Goal: Check status: Check status

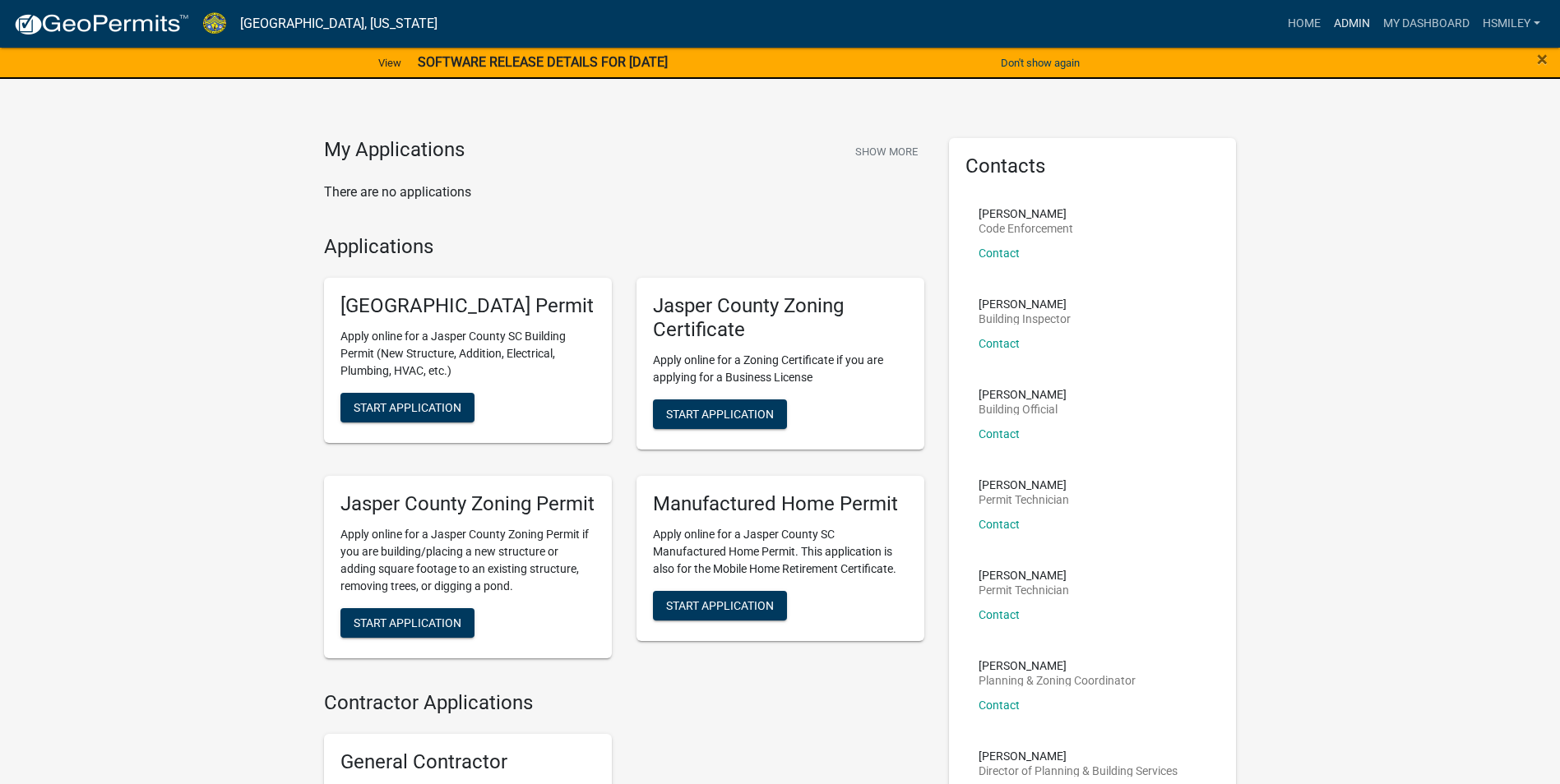
click at [1350, 26] on link "Admin" at bounding box center [1352, 23] width 50 height 31
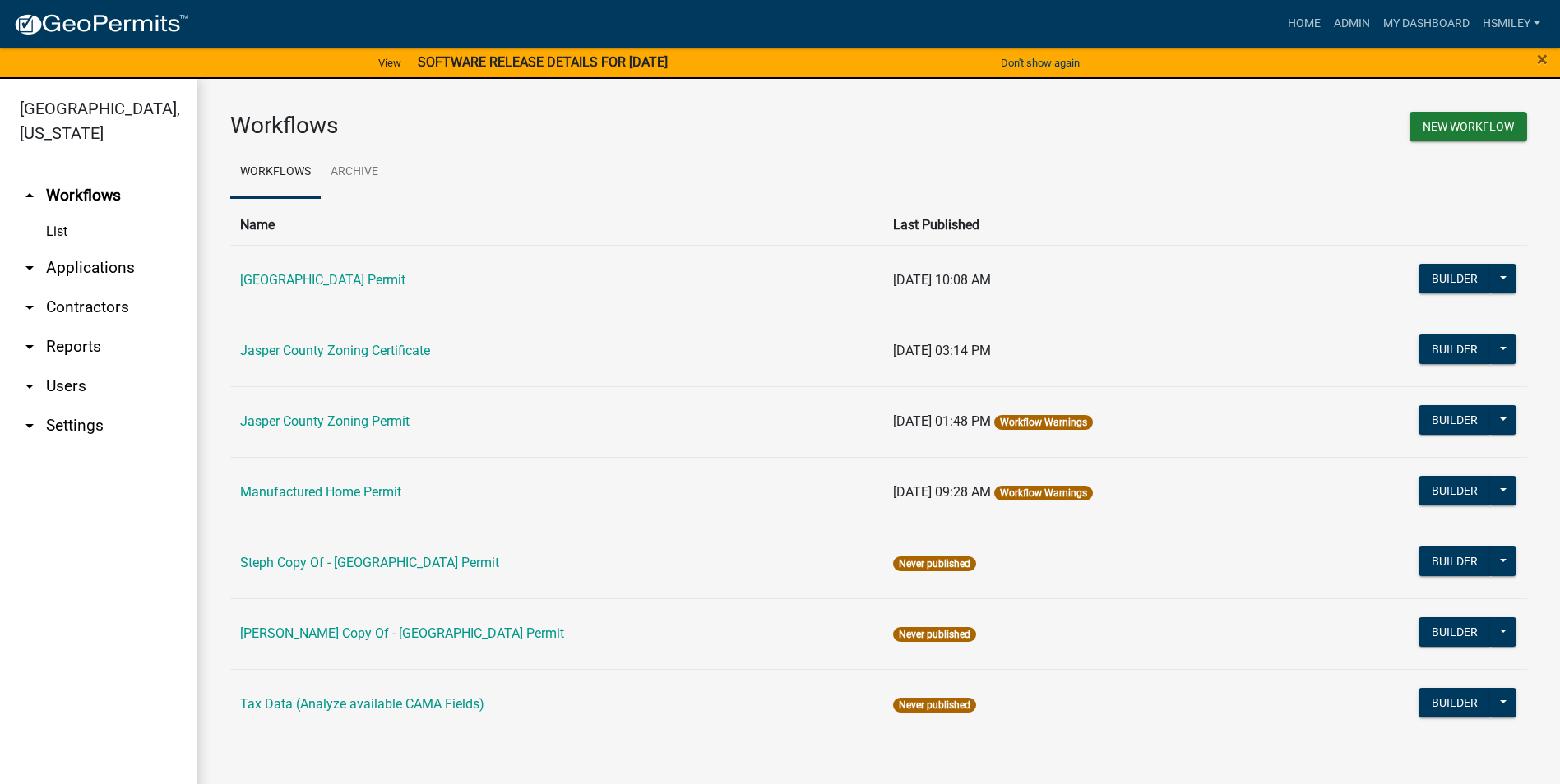
click at [88, 270] on link "arrow_drop_down Applications" at bounding box center [99, 268] width 197 height 39
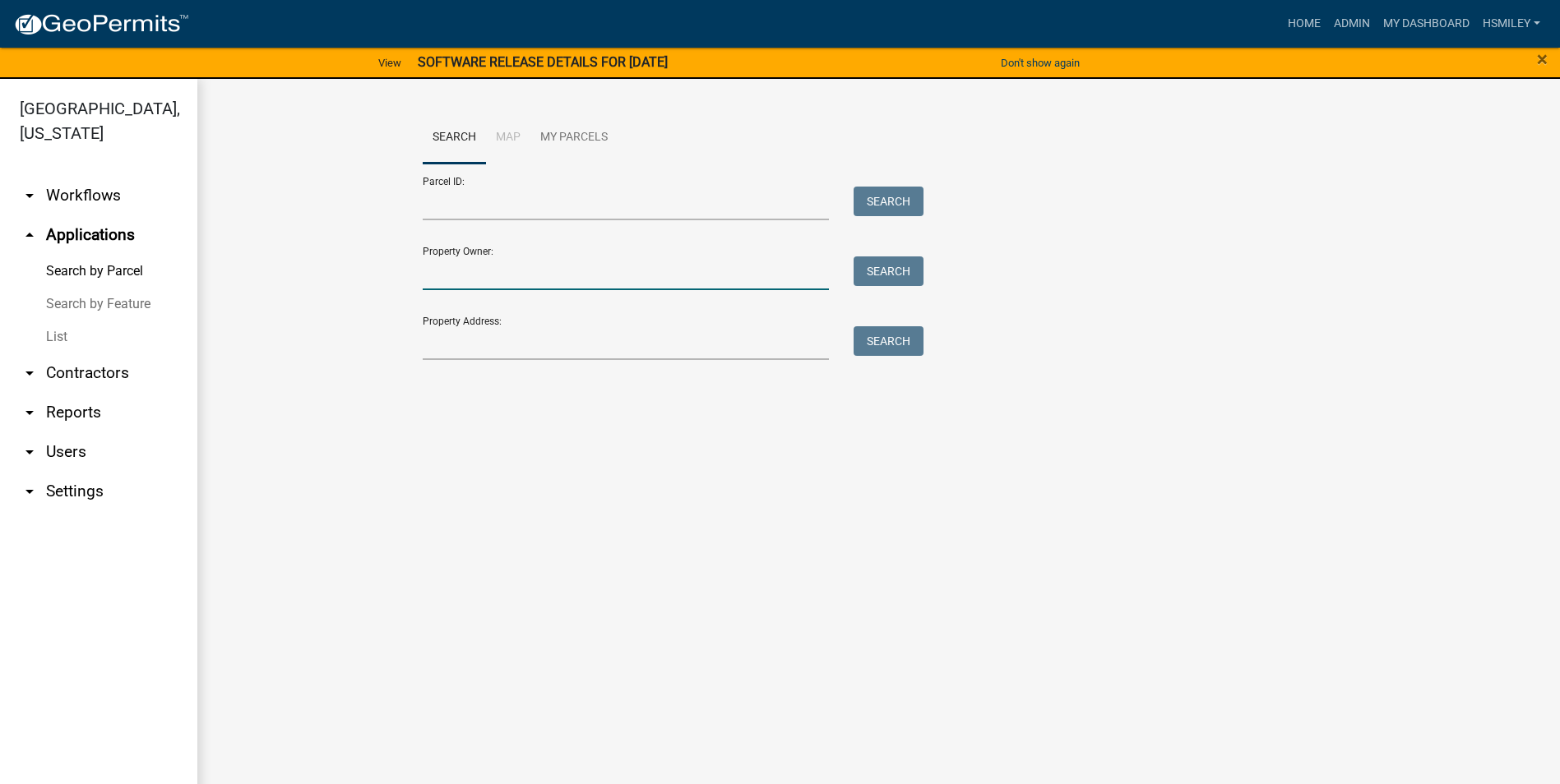
click at [467, 279] on input "Property Owner:" at bounding box center [626, 273] width 407 height 34
click at [435, 343] on input "Property Address:" at bounding box center [626, 344] width 407 height 34
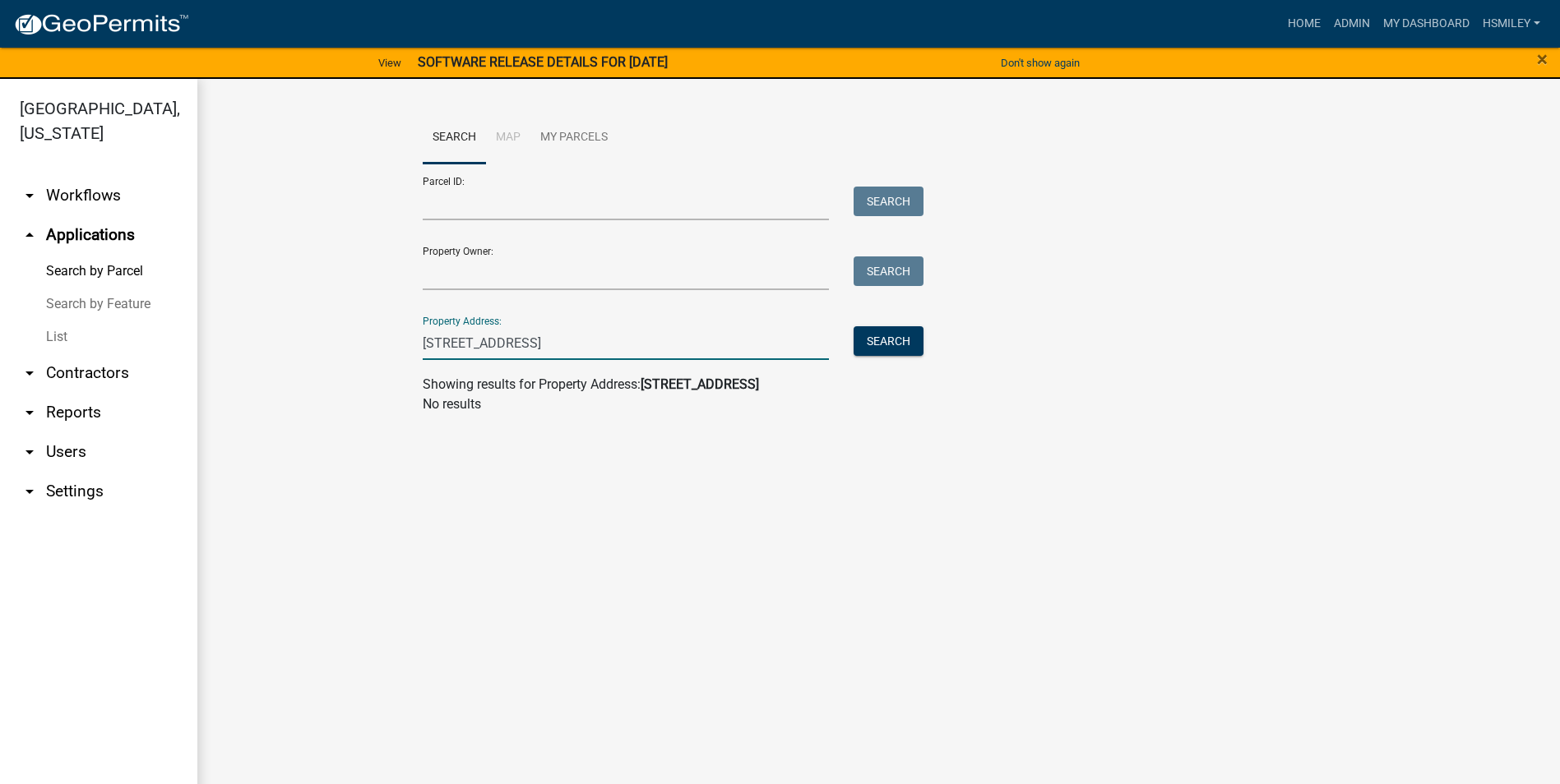
type input "[STREET_ADDRESS]"
click at [491, 273] on input "Property Owner:" at bounding box center [626, 273] width 407 height 34
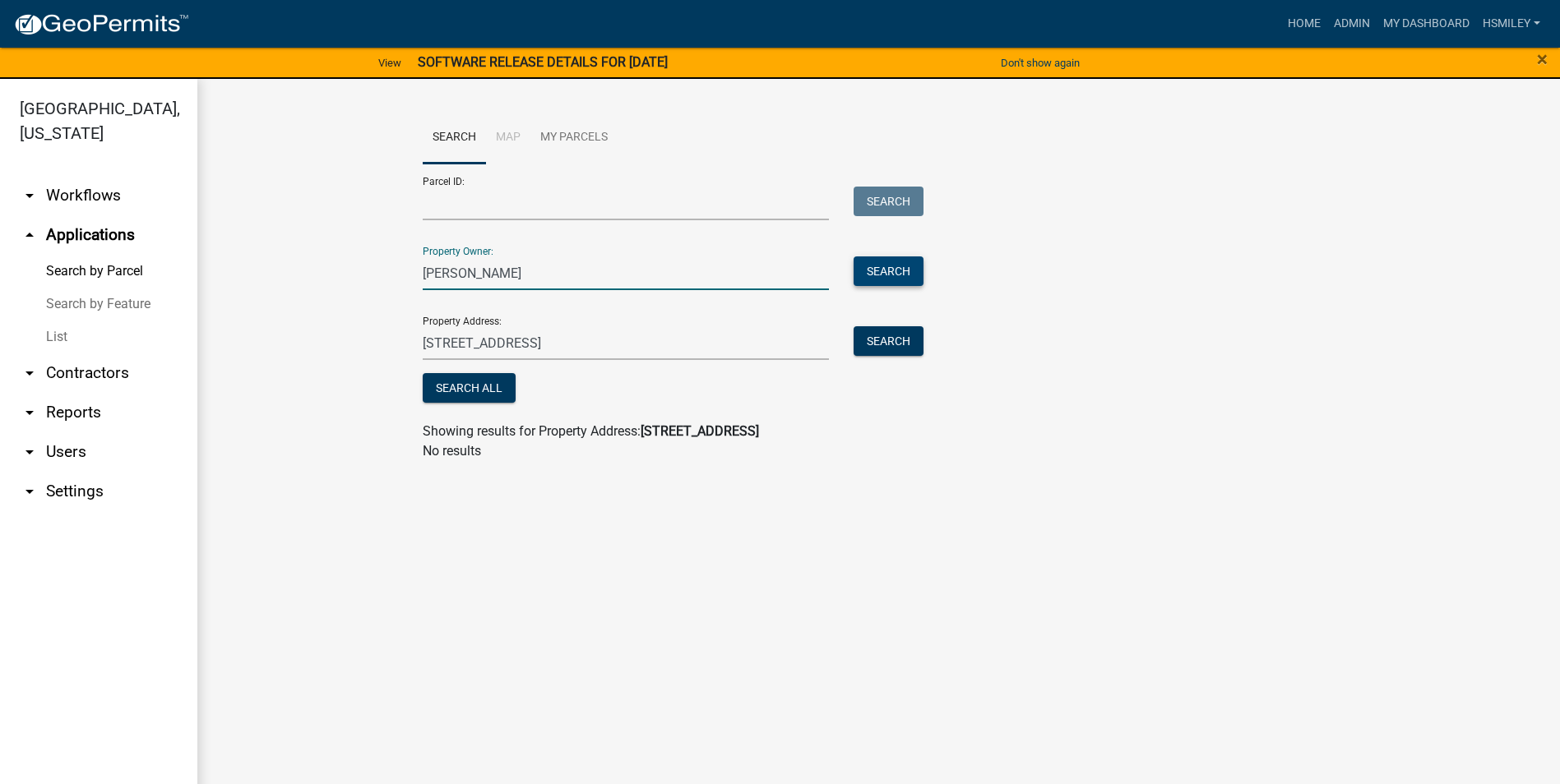
type input "[PERSON_NAME]"
click at [862, 264] on button "Search" at bounding box center [888, 271] width 70 height 29
click at [665, 359] on input "[STREET_ADDRESS]" at bounding box center [626, 344] width 407 height 34
click at [655, 344] on input "[STREET_ADDRESS]" at bounding box center [626, 344] width 407 height 34
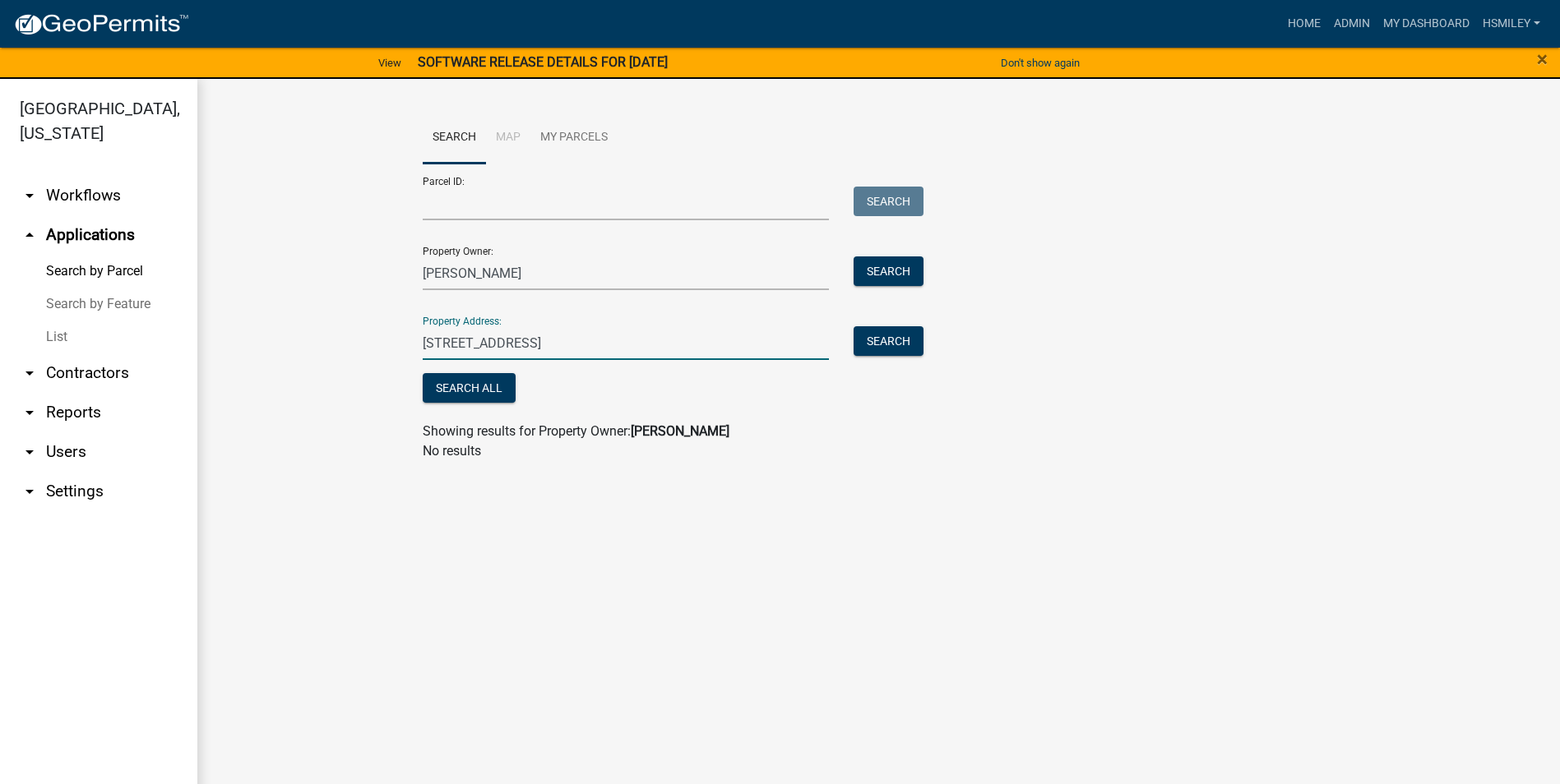
click at [655, 344] on input "[STREET_ADDRESS]" at bounding box center [626, 344] width 407 height 34
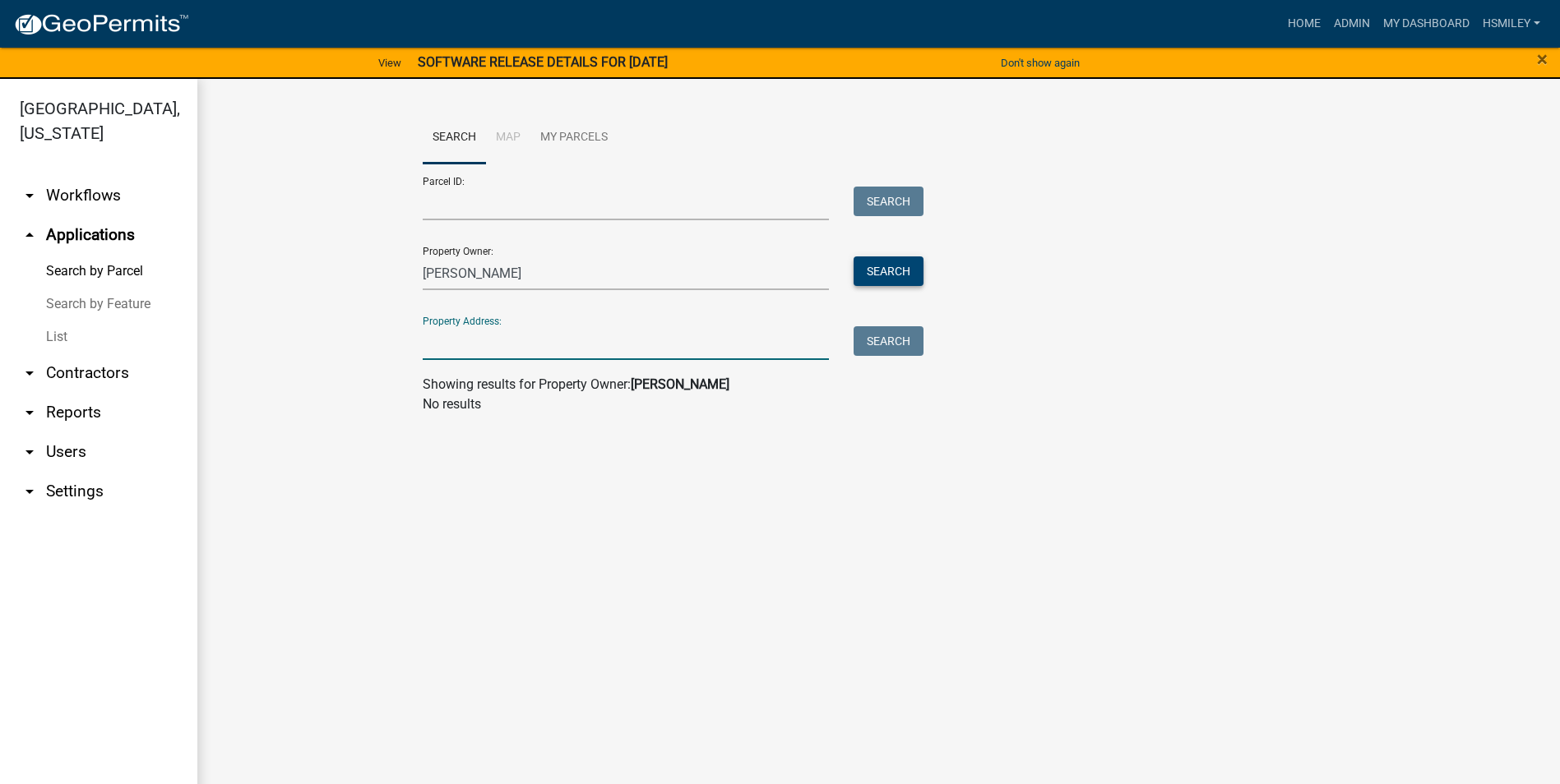
click at [880, 266] on button "Search" at bounding box center [888, 271] width 70 height 29
click at [502, 277] on input "[PERSON_NAME]" at bounding box center [626, 273] width 407 height 34
click at [502, 276] on input "[PERSON_NAME]" at bounding box center [626, 273] width 407 height 34
click at [502, 275] on input "[PERSON_NAME]" at bounding box center [626, 273] width 407 height 34
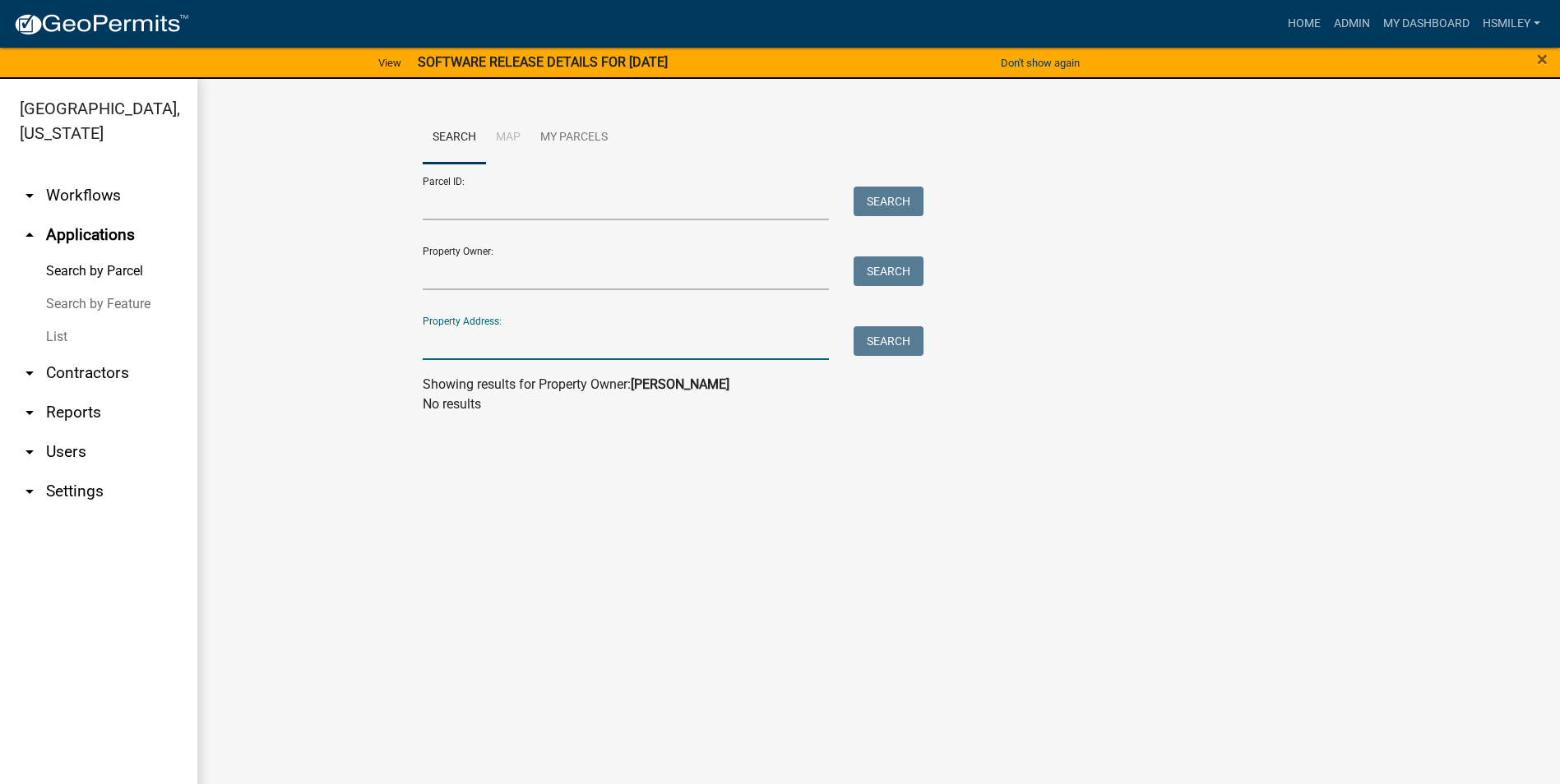
click at [438, 338] on input "Property Address:" at bounding box center [626, 344] width 407 height 34
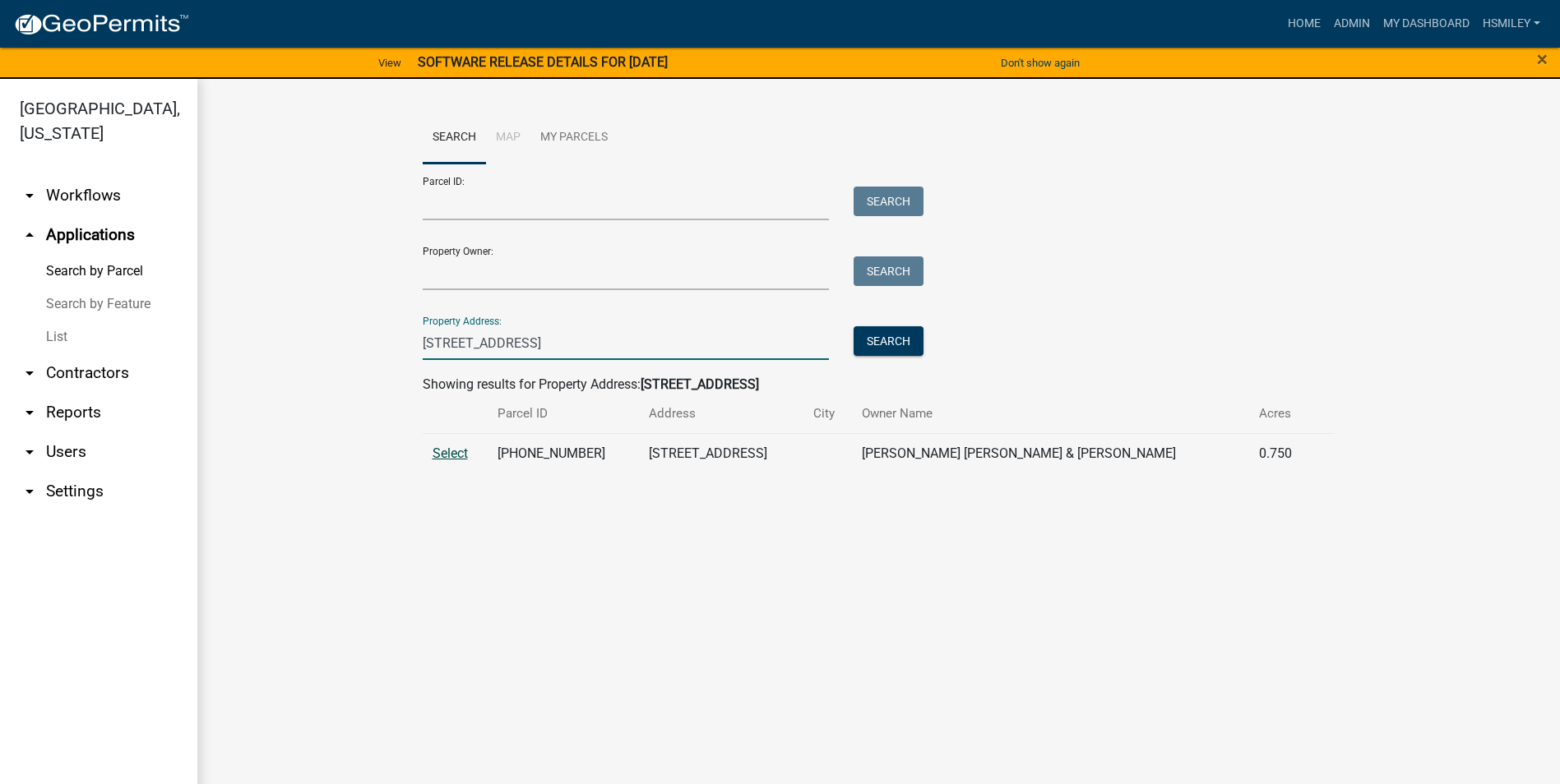
type input "[STREET_ADDRESS]"
click at [465, 451] on span "Select" at bounding box center [450, 454] width 36 height 16
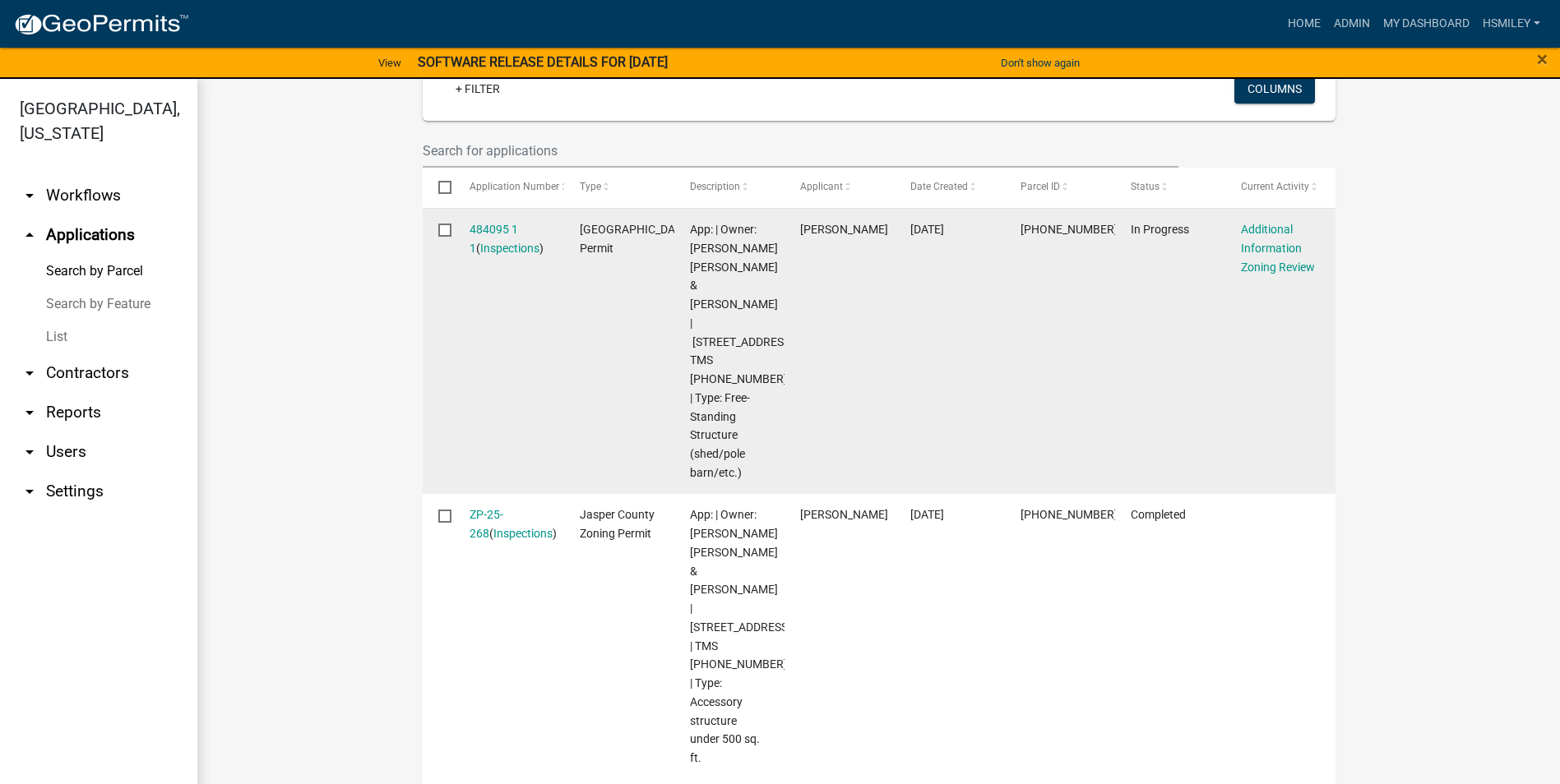
scroll to position [20, 0]
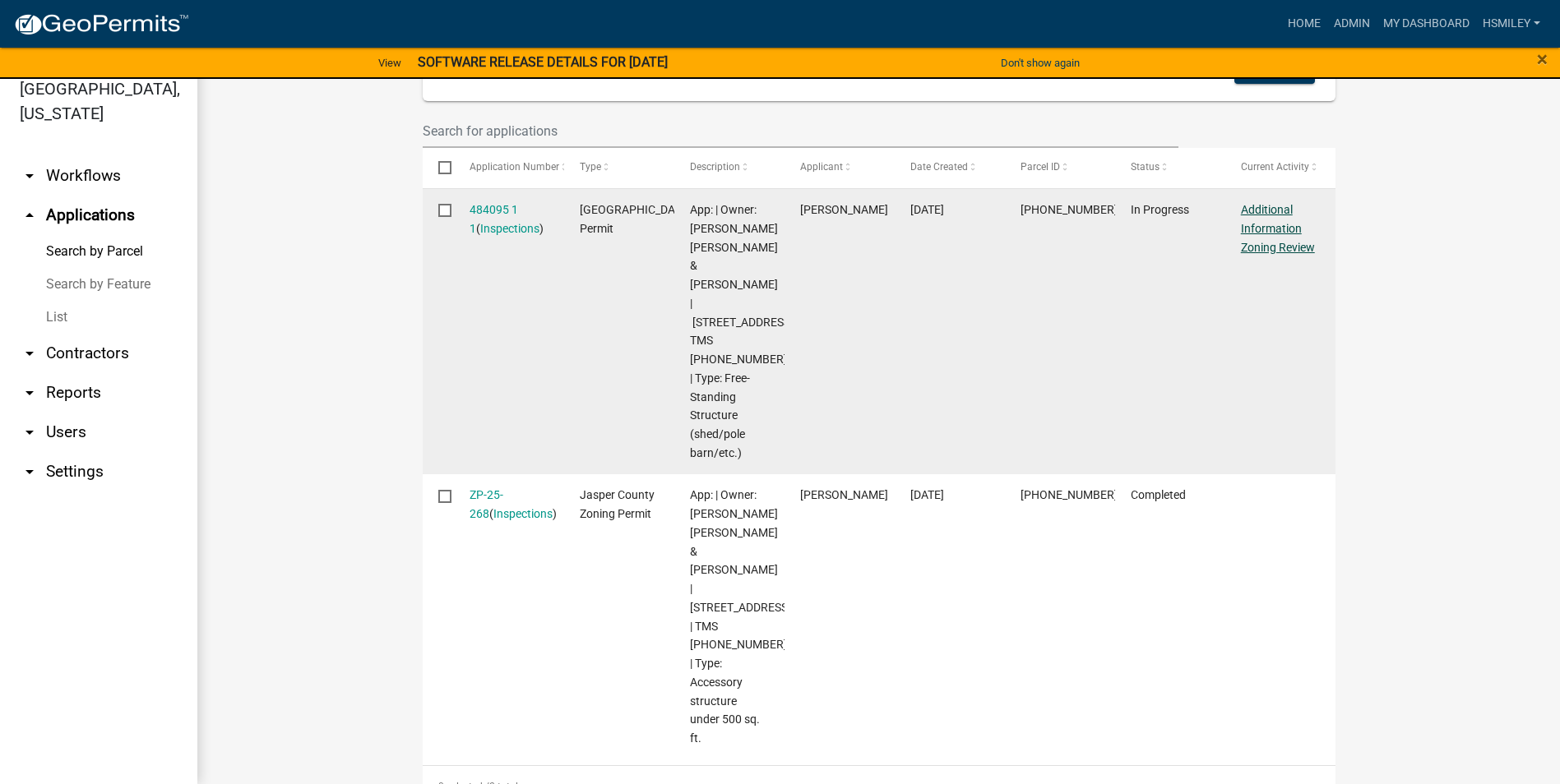
click at [1270, 226] on link "Additional Information Zoning Review" at bounding box center [1277, 228] width 74 height 51
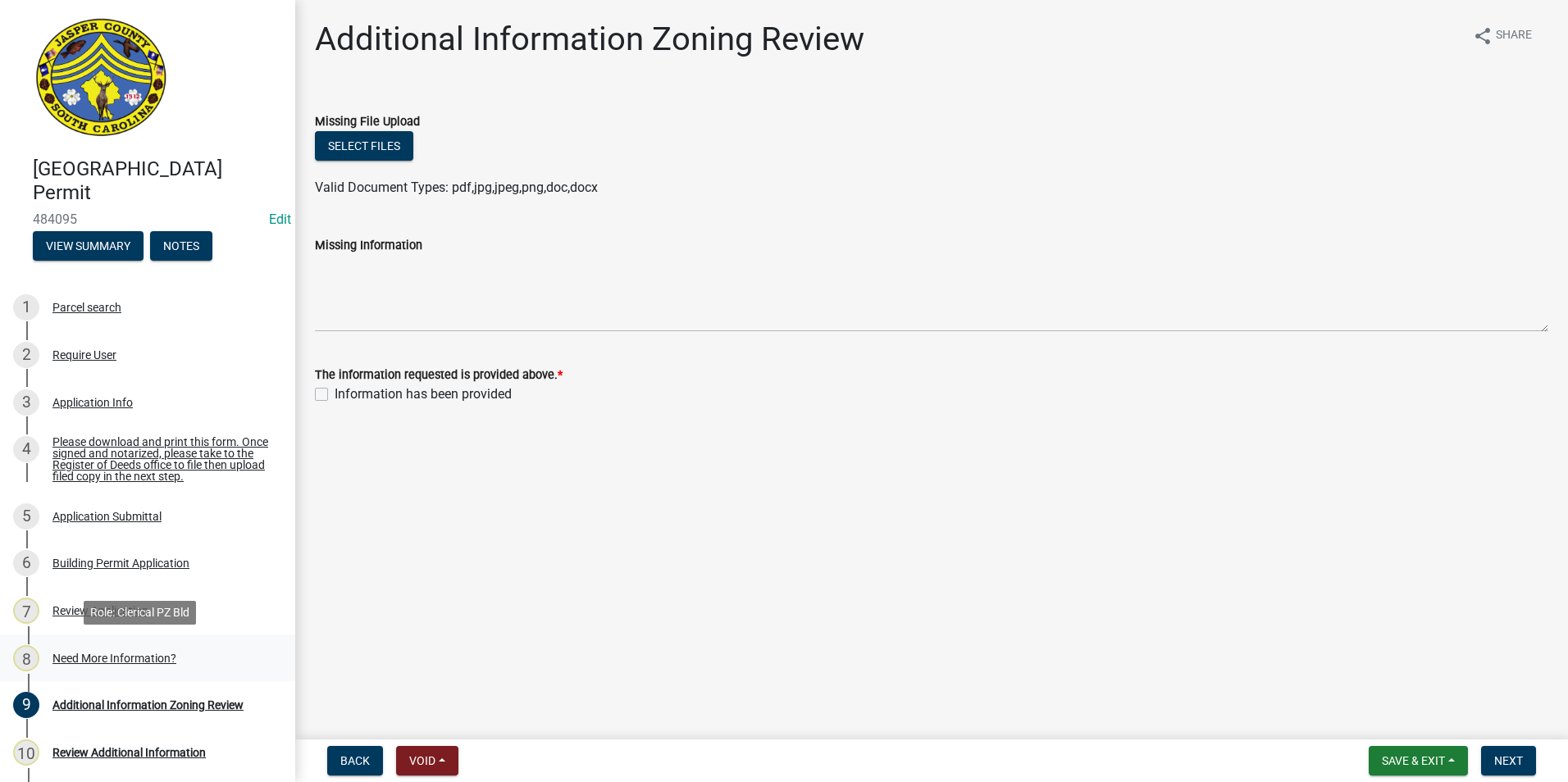
click at [112, 658] on div "Need More Information?" at bounding box center [114, 658] width 124 height 12
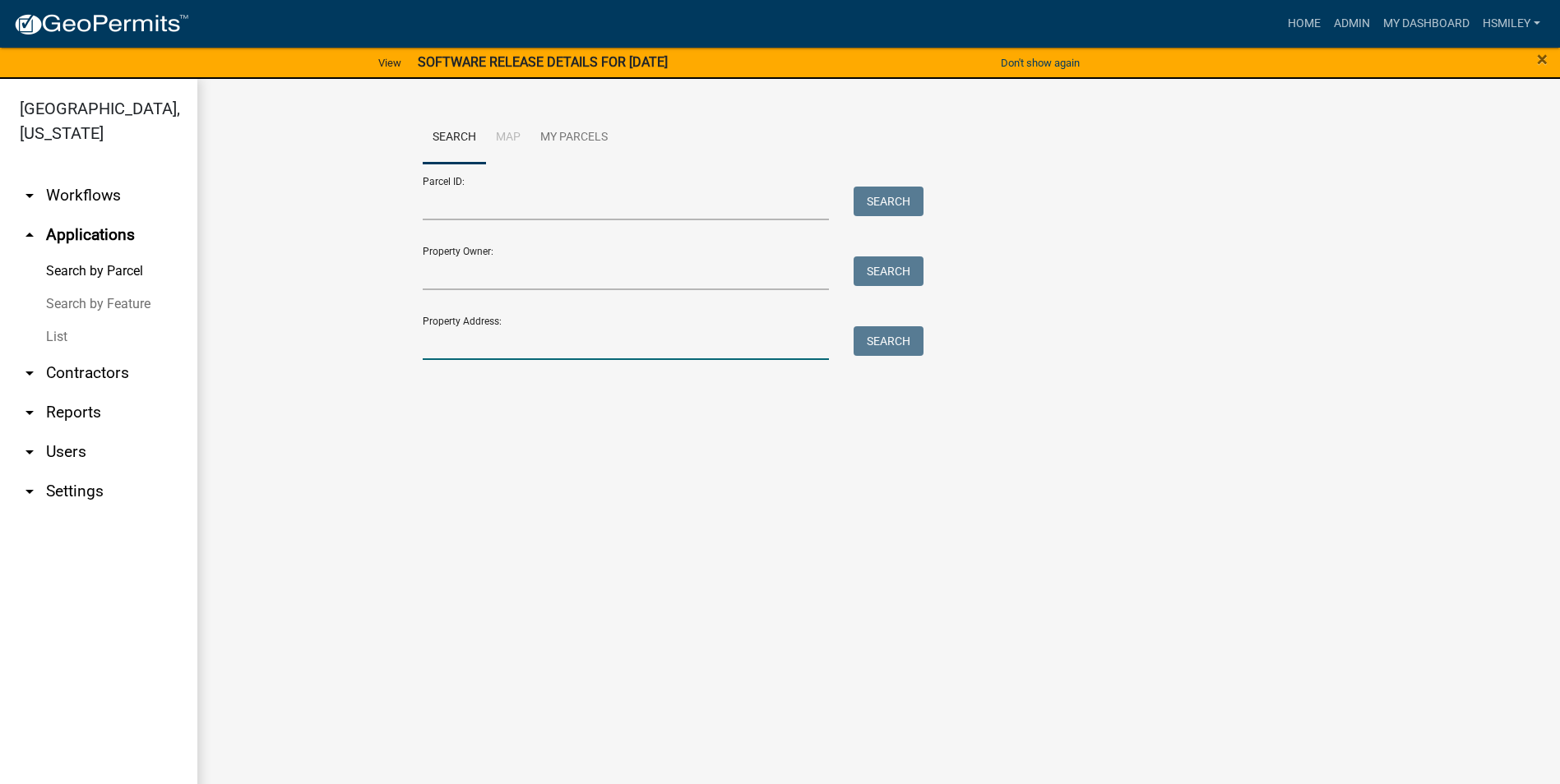
click at [735, 351] on input "Property Address:" at bounding box center [626, 344] width 407 height 34
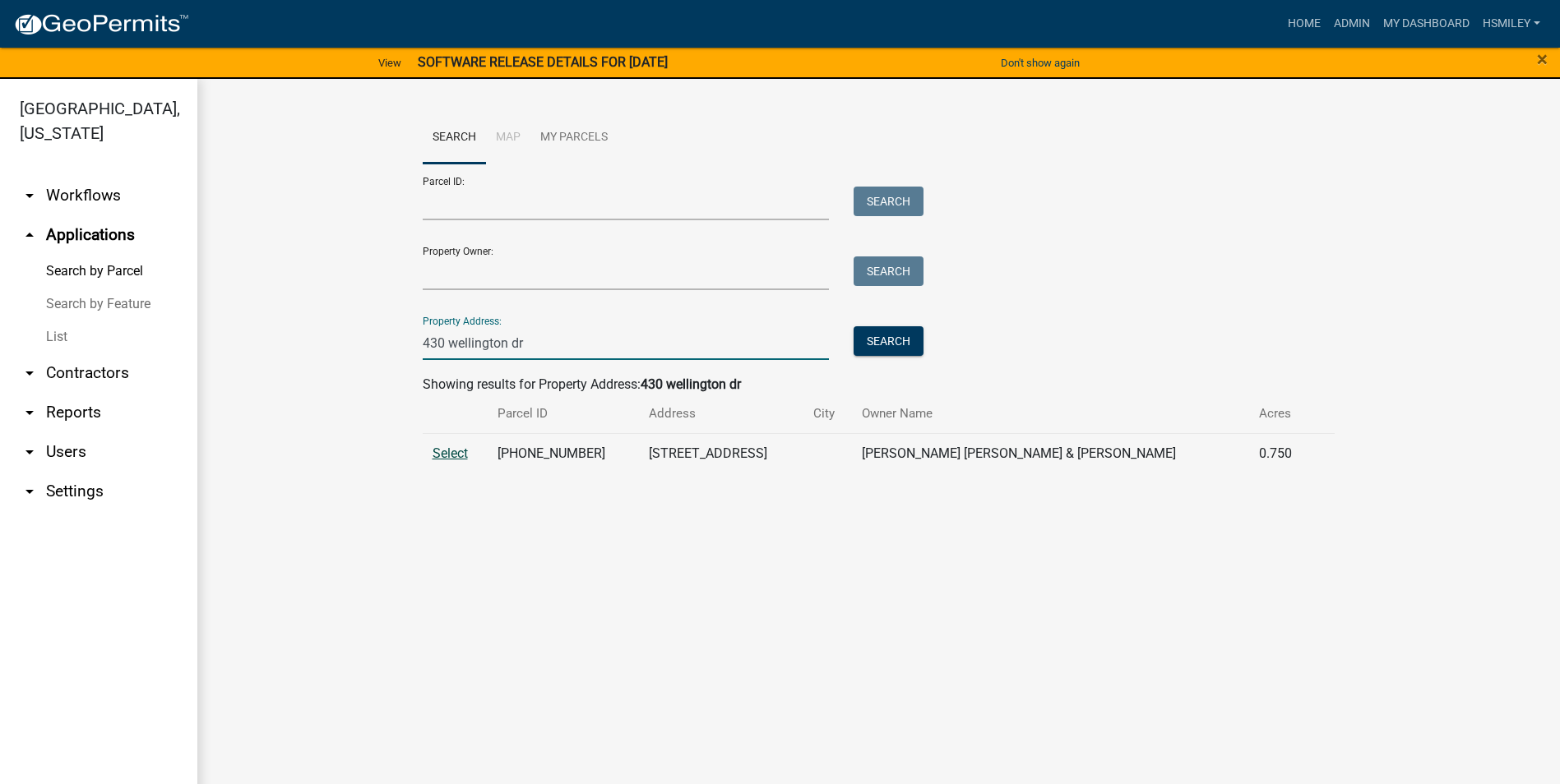
type input "430 wellington dr"
click at [459, 446] on span "Select" at bounding box center [450, 454] width 36 height 16
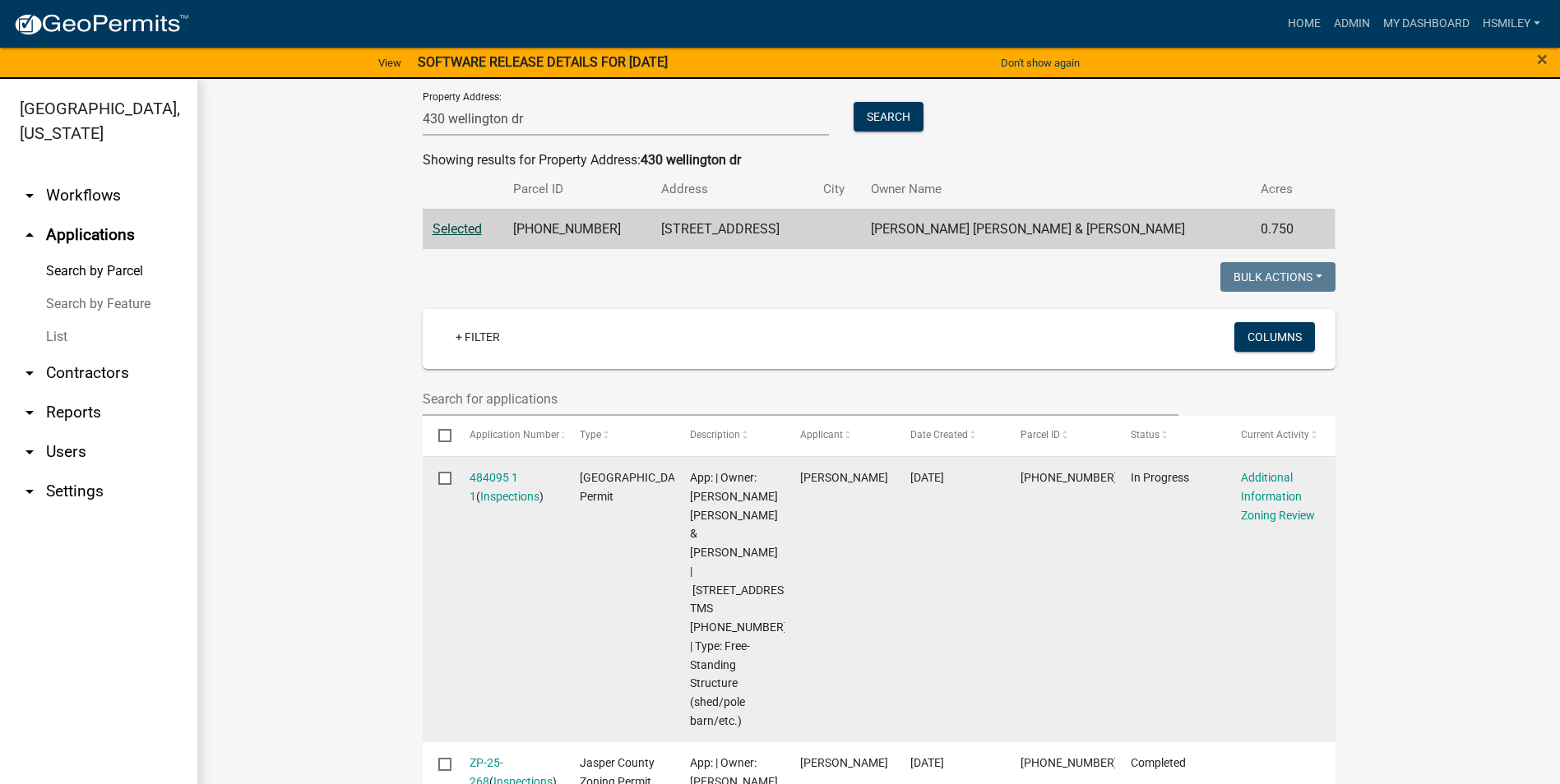
scroll to position [247, 0]
